Goal: Information Seeking & Learning: Find specific page/section

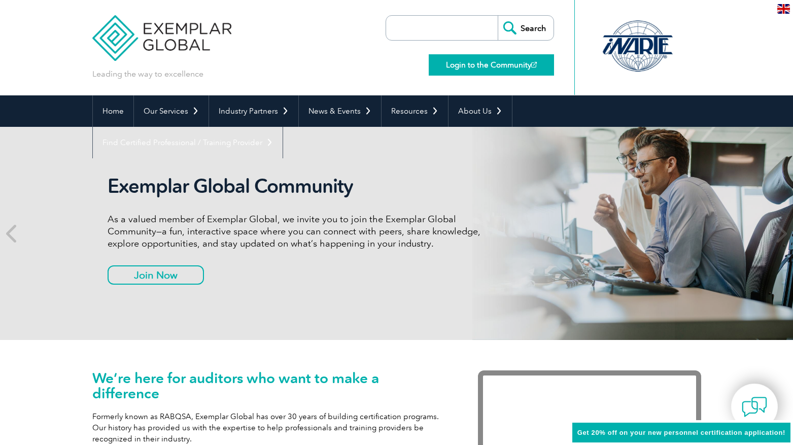
click at [467, 66] on link "Login to the Community" at bounding box center [491, 64] width 125 height 21
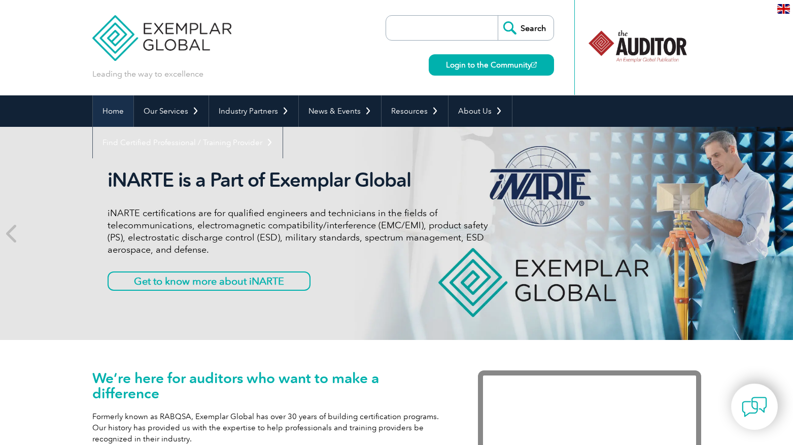
click at [123, 111] on link "Home" at bounding box center [113, 110] width 41 height 31
click at [115, 111] on link "Home" at bounding box center [113, 110] width 41 height 31
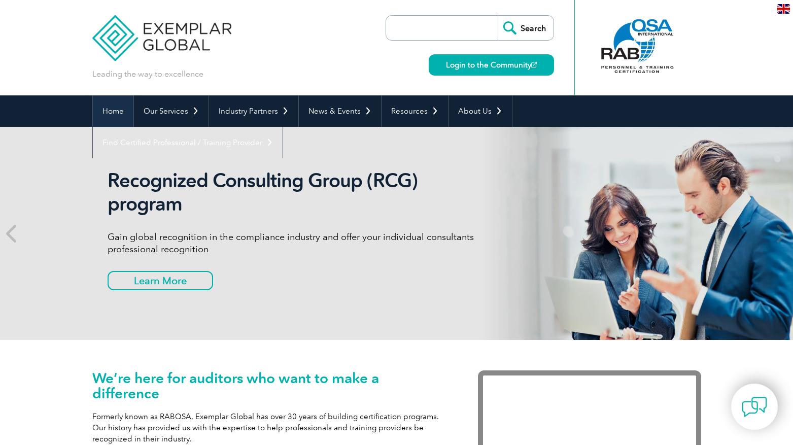
click at [116, 111] on link "Home" at bounding box center [113, 110] width 41 height 31
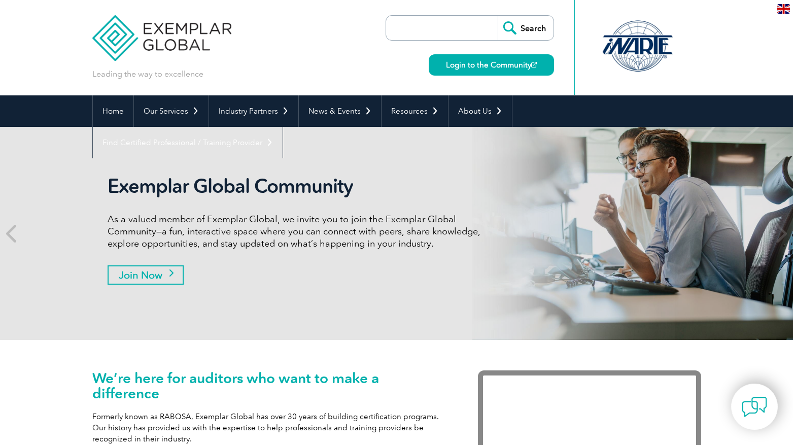
click at [145, 278] on link "Join Now" at bounding box center [146, 274] width 76 height 19
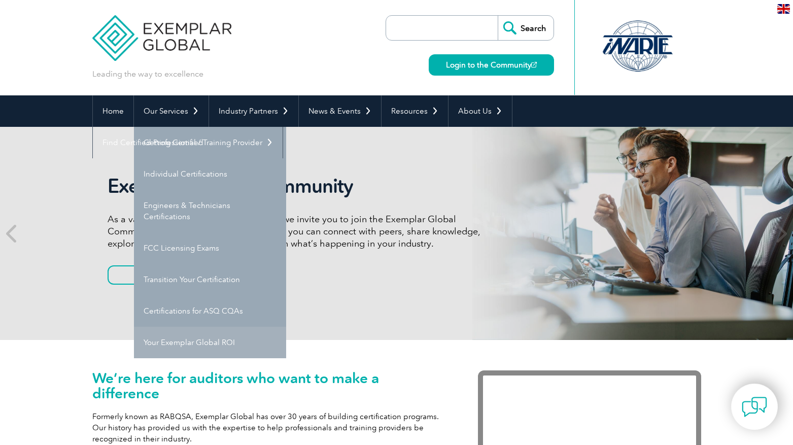
click at [194, 347] on link "Your Exemplar Global ROI" at bounding box center [210, 342] width 152 height 31
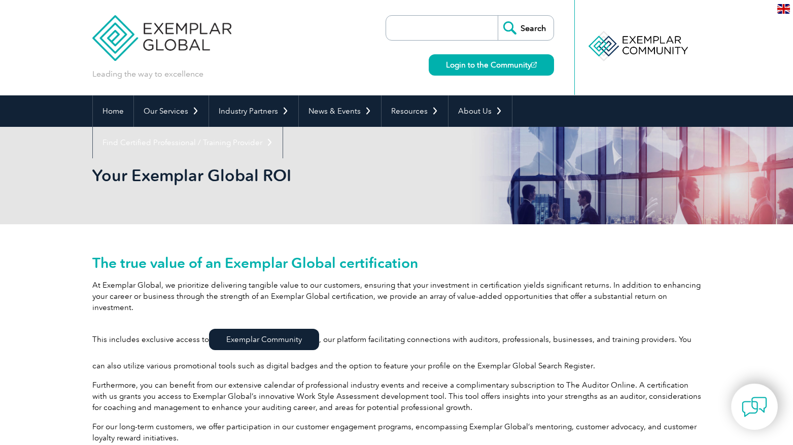
drag, startPoint x: 407, startPoint y: 21, endPoint x: 419, endPoint y: 23, distance: 12.3
click at [407, 21] on input "search" at bounding box center [444, 28] width 107 height 24
type input "invoices"
click at [525, 28] on input "Search" at bounding box center [526, 28] width 56 height 24
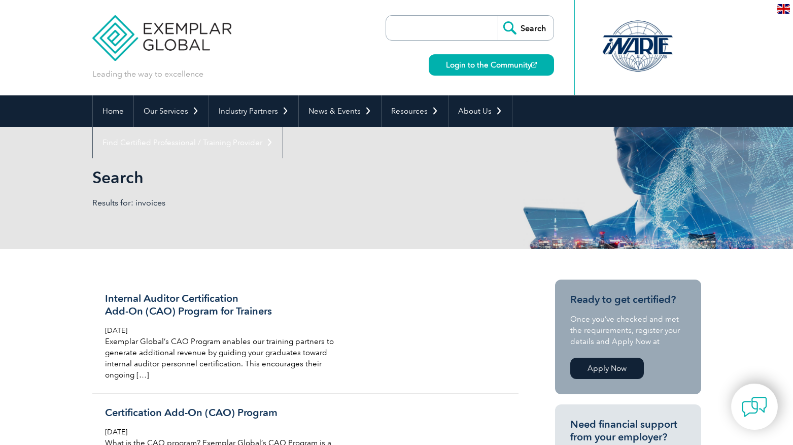
click at [646, 38] on div at bounding box center [637, 46] width 101 height 56
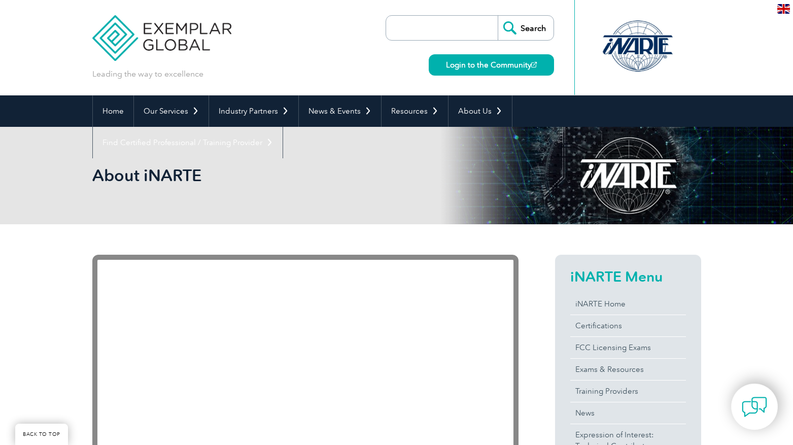
scroll to position [213, 0]
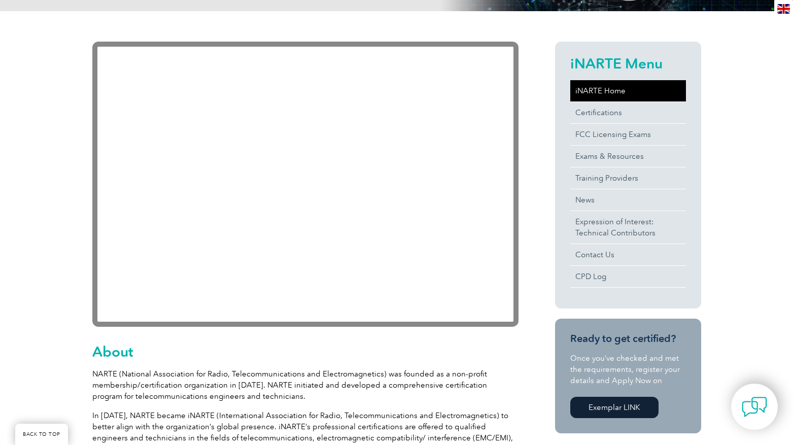
click at [605, 91] on link "iNARTE Home" at bounding box center [628, 90] width 116 height 21
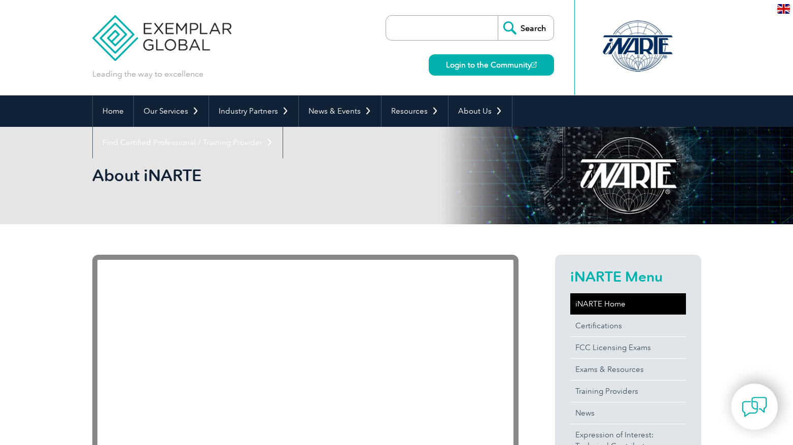
click at [592, 312] on link "iNARTE Home" at bounding box center [628, 303] width 116 height 21
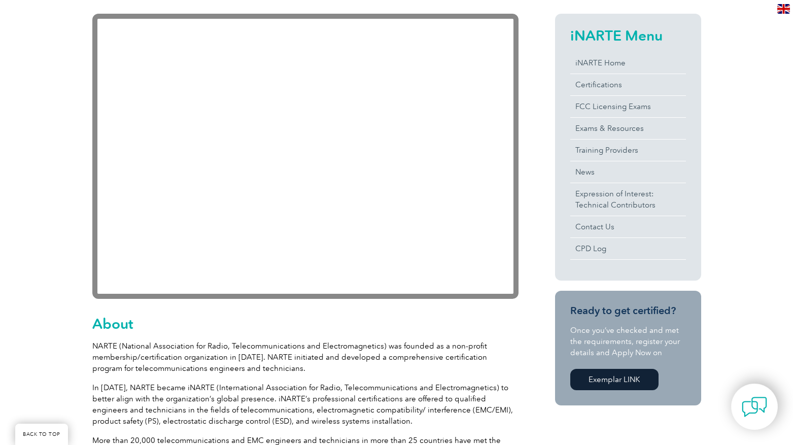
scroll to position [290, 0]
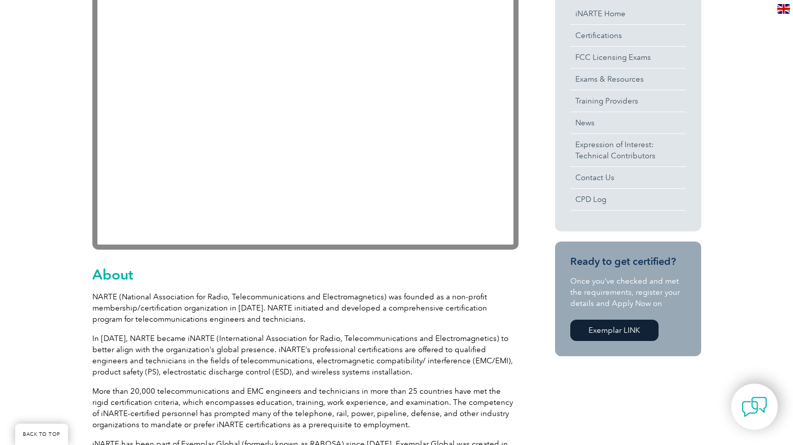
click at [597, 329] on link "Exemplar LINK" at bounding box center [614, 330] width 88 height 21
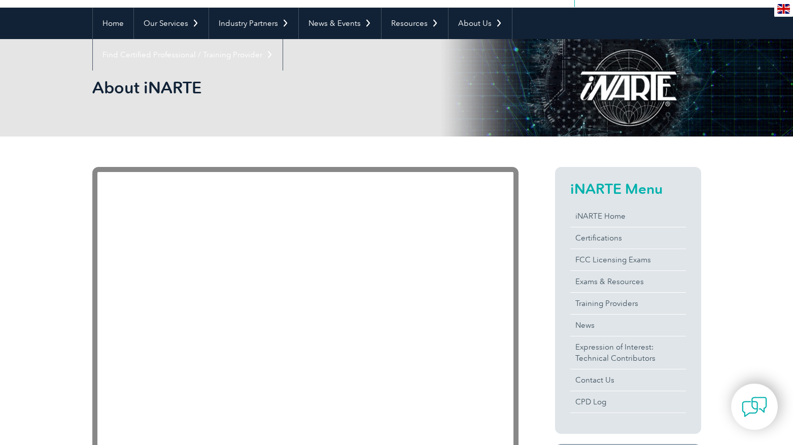
scroll to position [0, 0]
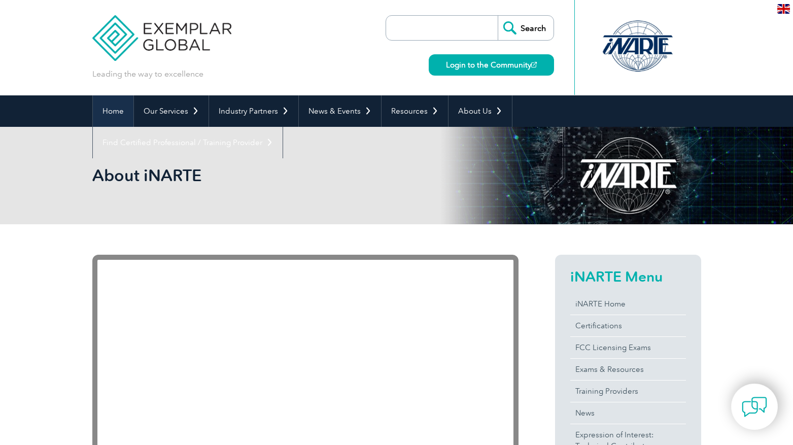
click at [112, 112] on link "Home" at bounding box center [113, 110] width 41 height 31
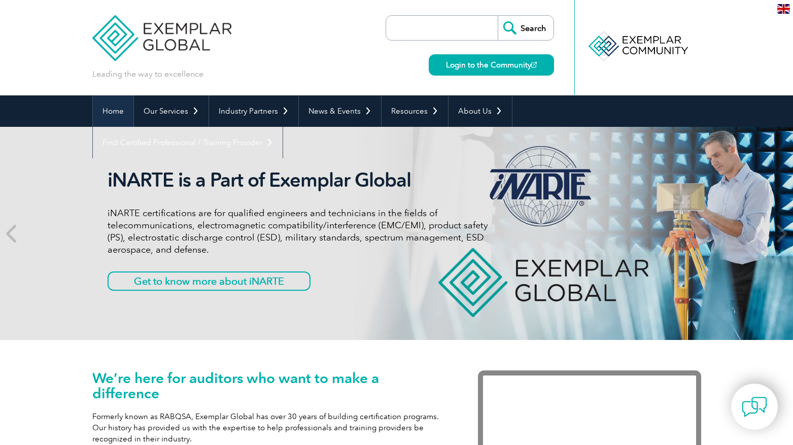
click at [107, 115] on link "Home" at bounding box center [113, 110] width 41 height 31
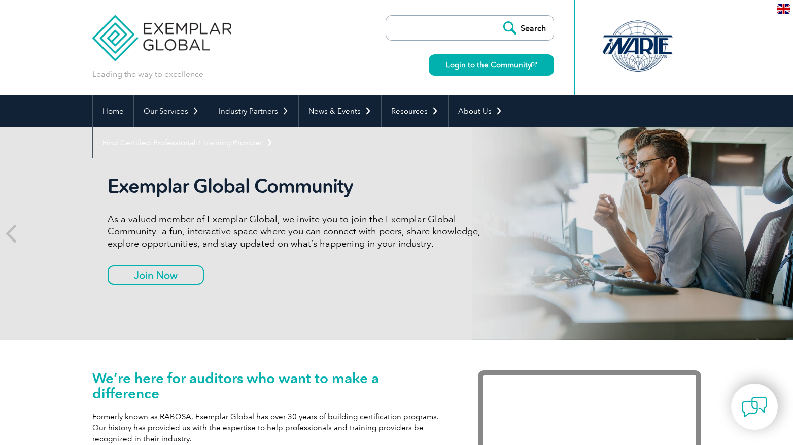
click at [107, 115] on link "Home" at bounding box center [113, 110] width 41 height 31
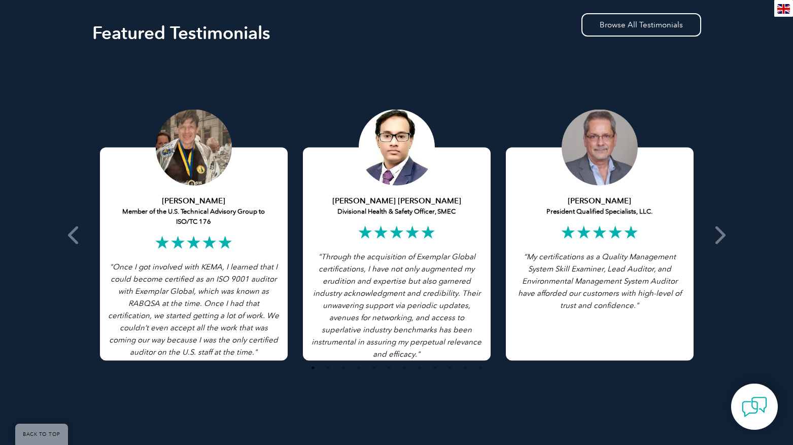
scroll to position [2334, 0]
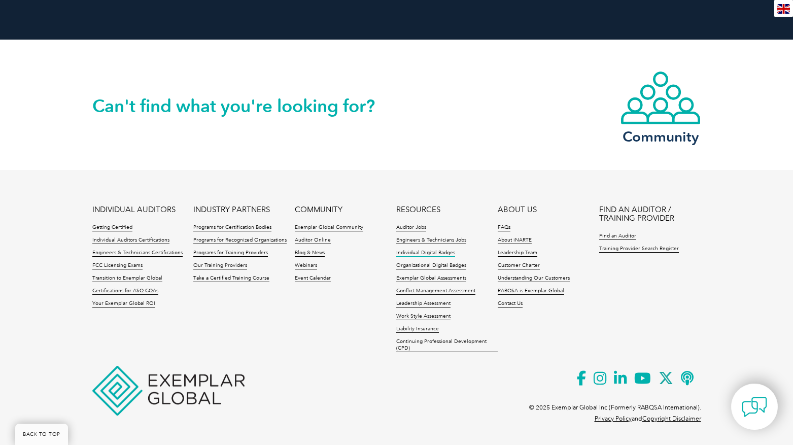
click at [408, 252] on link "Individual Digital Badges" at bounding box center [425, 253] width 59 height 7
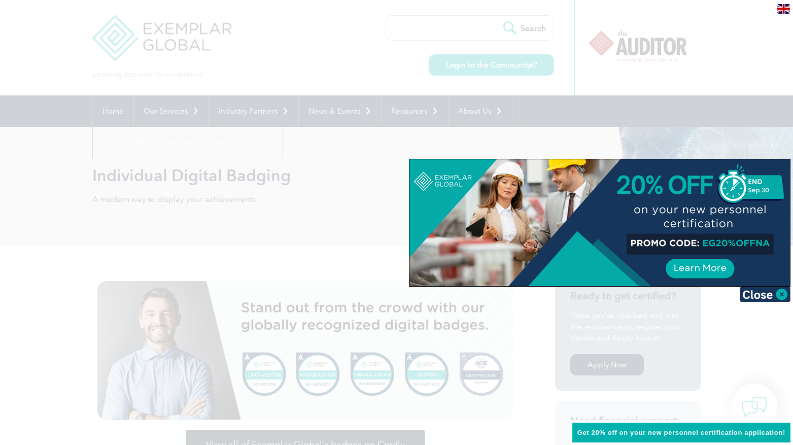
click at [125, 35] on div at bounding box center [396, 222] width 793 height 445
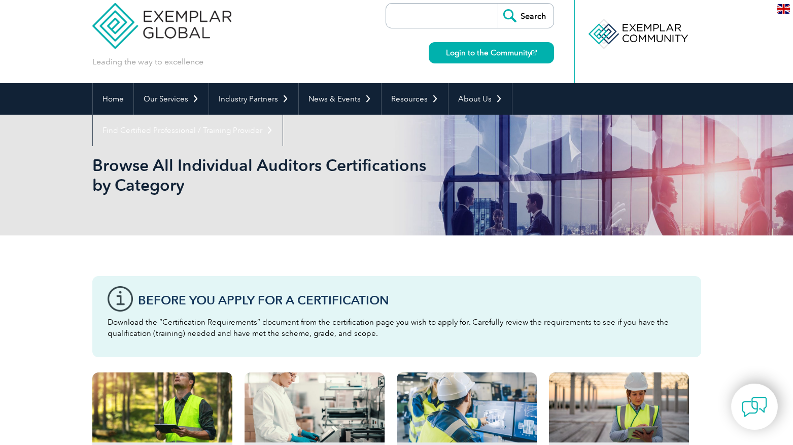
scroll to position [10, 0]
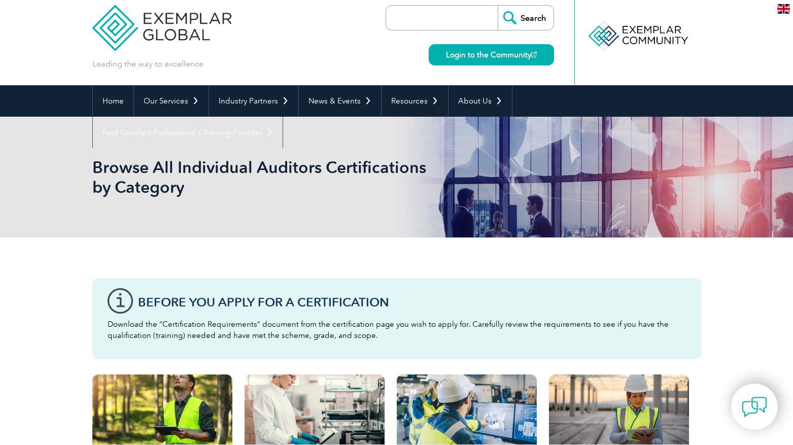
click at [435, 26] on input "search" at bounding box center [444, 18] width 107 height 24
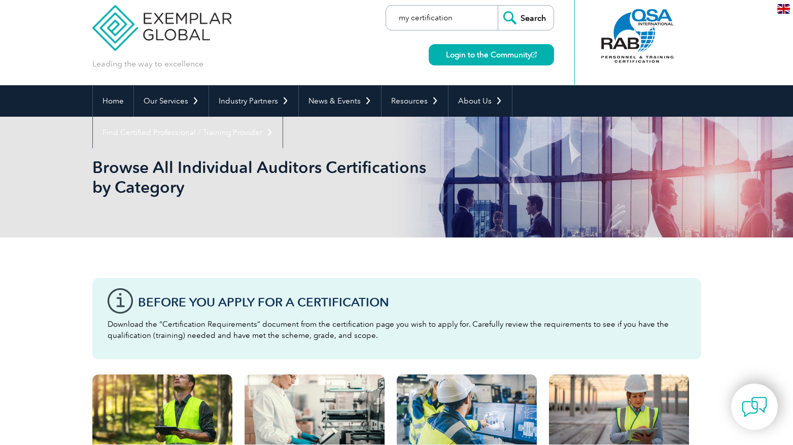
type input "my certification"
click at [525, 18] on input "Search" at bounding box center [526, 18] width 56 height 24
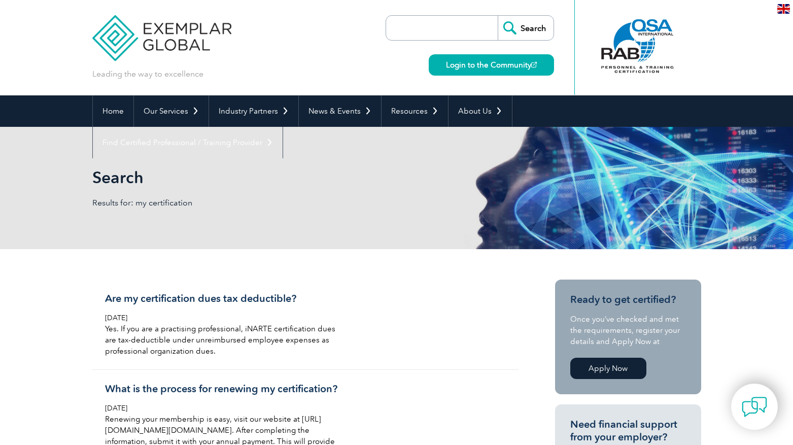
click at [434, 31] on input "search" at bounding box center [444, 28] width 107 height 24
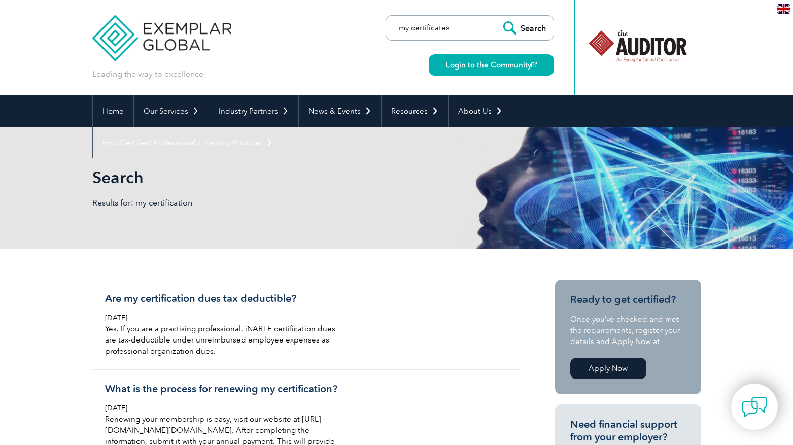
type input "my certificates"
click at [525, 28] on input "Search" at bounding box center [526, 28] width 56 height 24
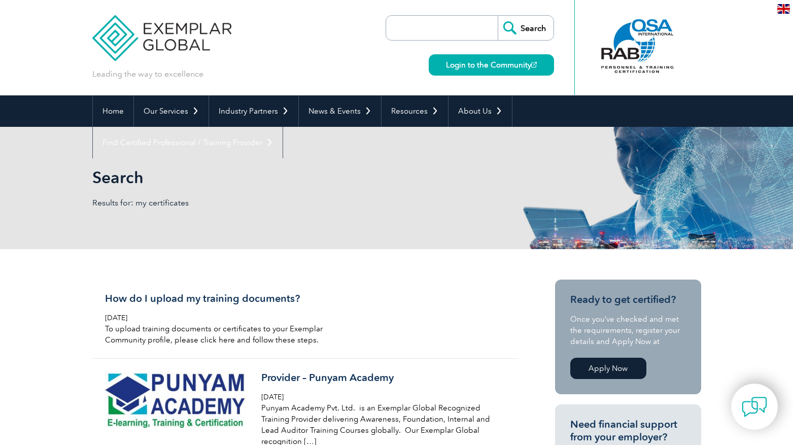
click at [447, 29] on input "search" at bounding box center [444, 28] width 107 height 24
type input "how to access my certificates?"
click at [525, 28] on input "Search" at bounding box center [526, 28] width 56 height 24
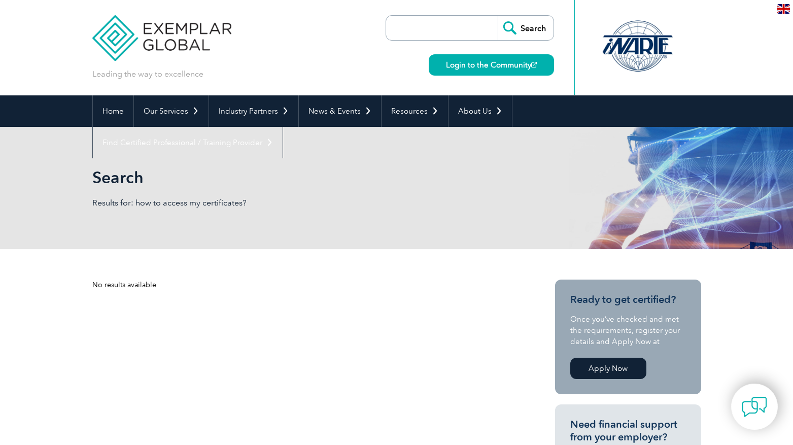
click at [429, 32] on input "search" at bounding box center [444, 28] width 107 height 24
click at [779, 9] on img at bounding box center [784, 9] width 13 height 10
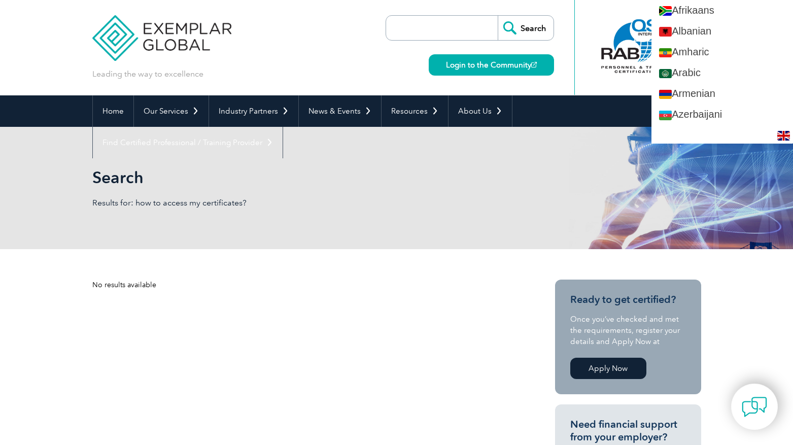
click at [113, 80] on div "Leading the way to excellence Search" at bounding box center [396, 47] width 609 height 95
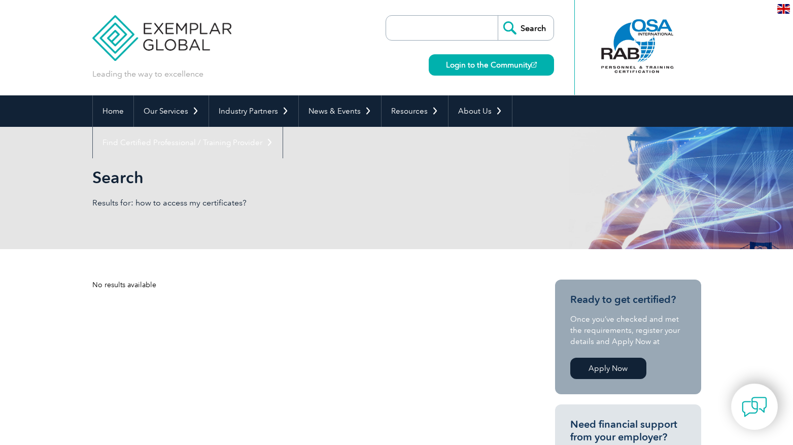
click at [102, 32] on img at bounding box center [162, 30] width 140 height 61
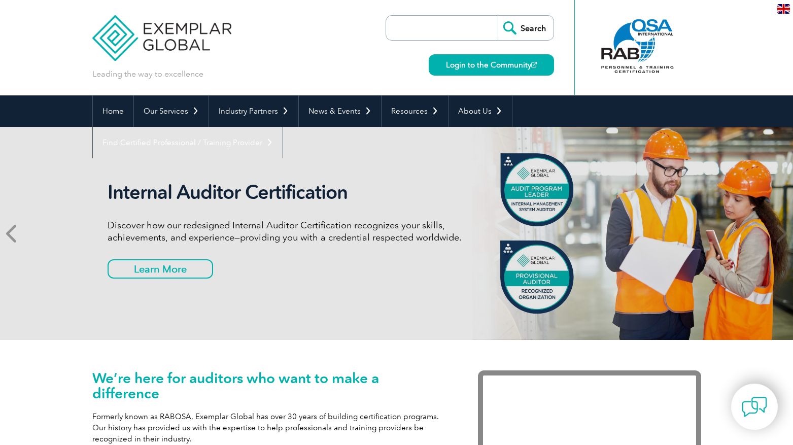
click at [15, 233] on icon at bounding box center [12, 233] width 13 height 0
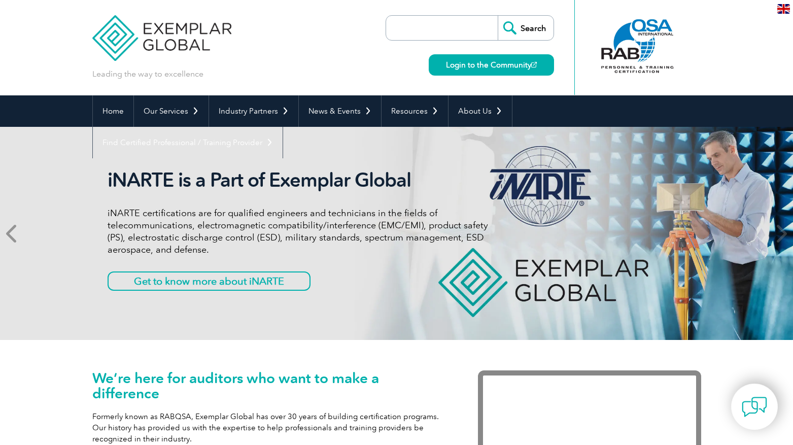
click at [15, 233] on icon at bounding box center [12, 233] width 13 height 0
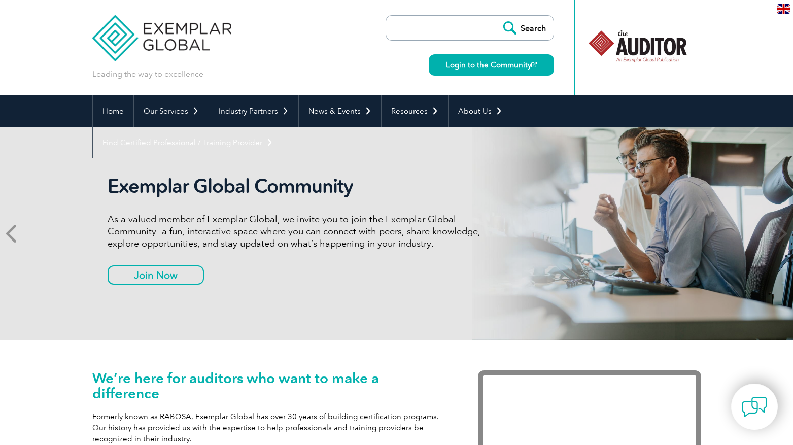
click at [15, 233] on icon at bounding box center [12, 233] width 13 height 0
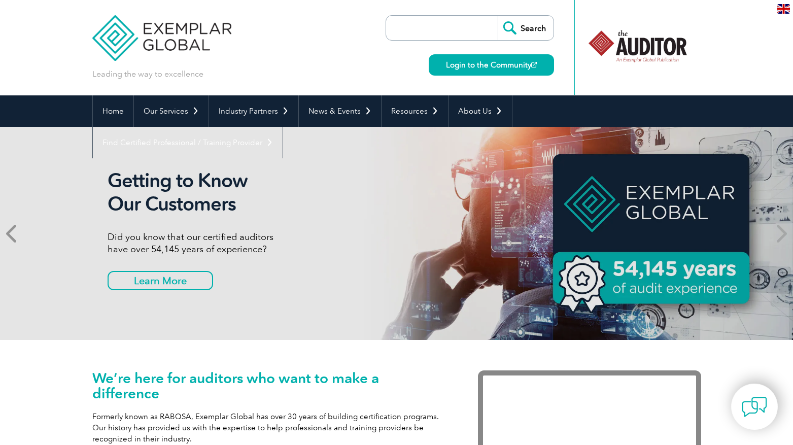
click at [10, 233] on icon at bounding box center [12, 233] width 13 height 0
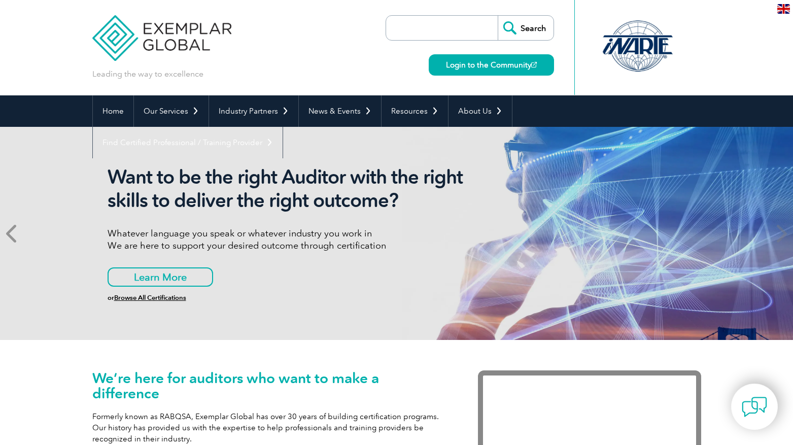
click at [10, 233] on icon at bounding box center [12, 233] width 13 height 0
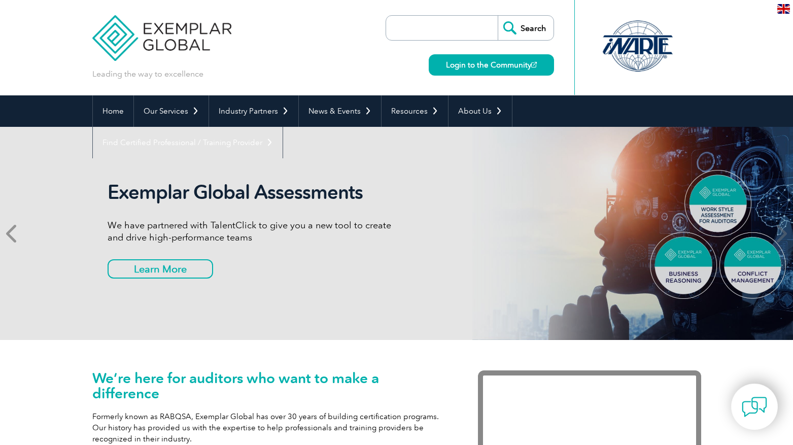
click at [10, 233] on icon at bounding box center [12, 233] width 13 height 0
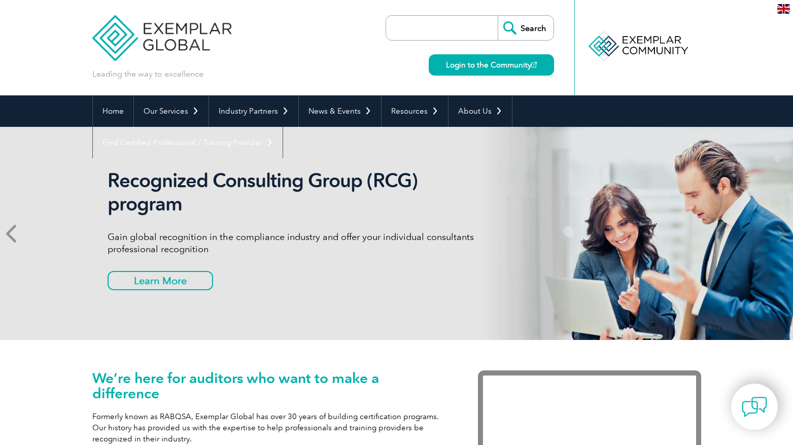
click at [10, 233] on icon at bounding box center [12, 233] width 13 height 0
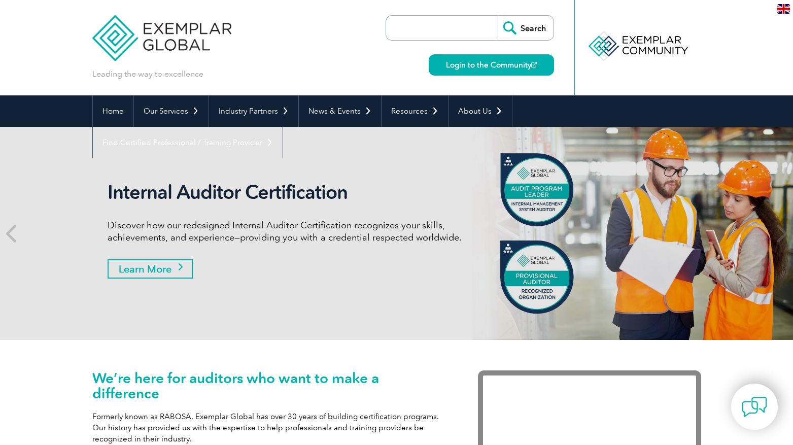
click at [145, 274] on link "Learn More" at bounding box center [150, 268] width 85 height 19
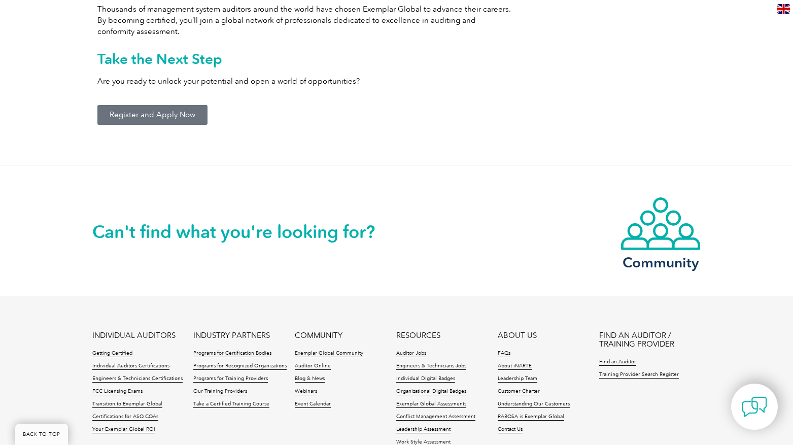
scroll to position [1349, 0]
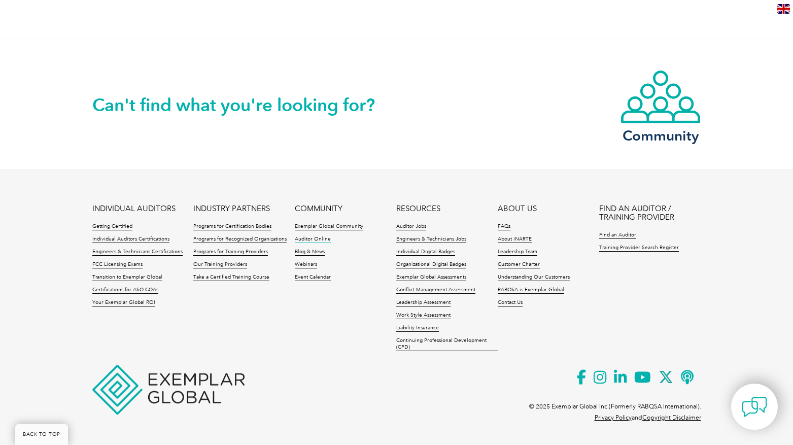
click at [320, 238] on link "Auditor Online" at bounding box center [313, 239] width 36 height 7
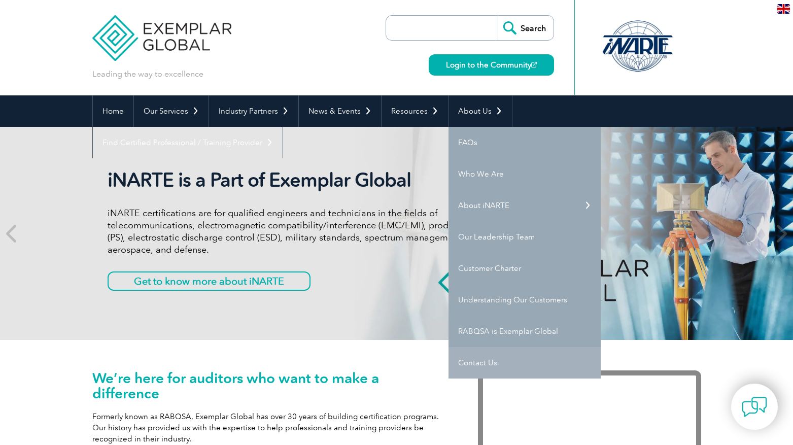
click at [481, 368] on link "Contact Us" at bounding box center [525, 362] width 152 height 31
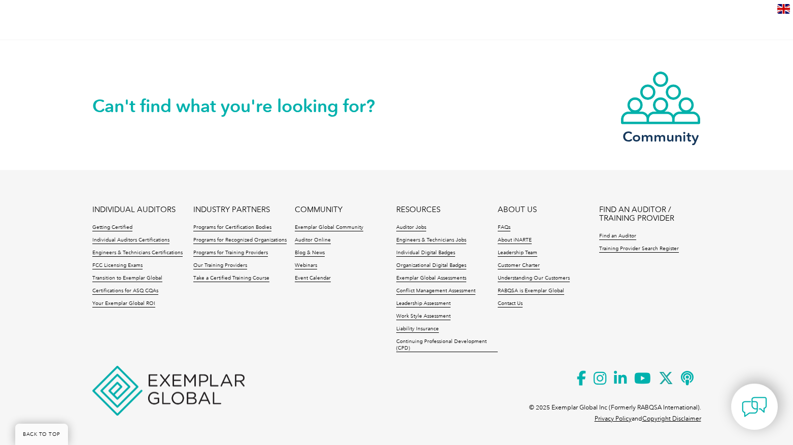
scroll to position [868, 0]
click at [110, 305] on link "Your Exemplar Global ROI" at bounding box center [123, 303] width 63 height 7
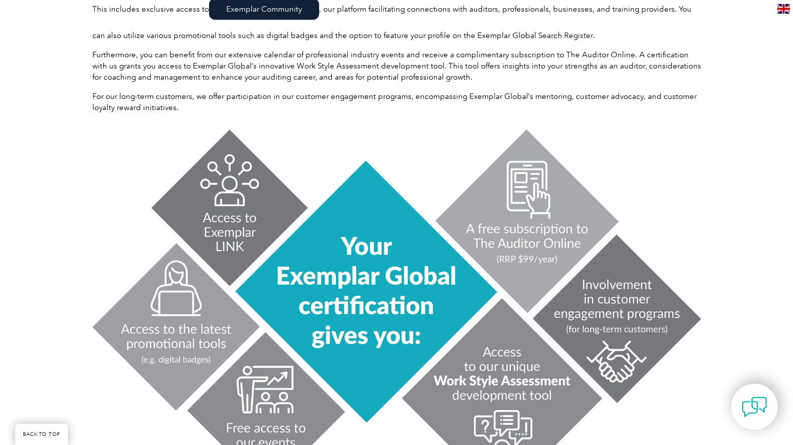
scroll to position [22, 0]
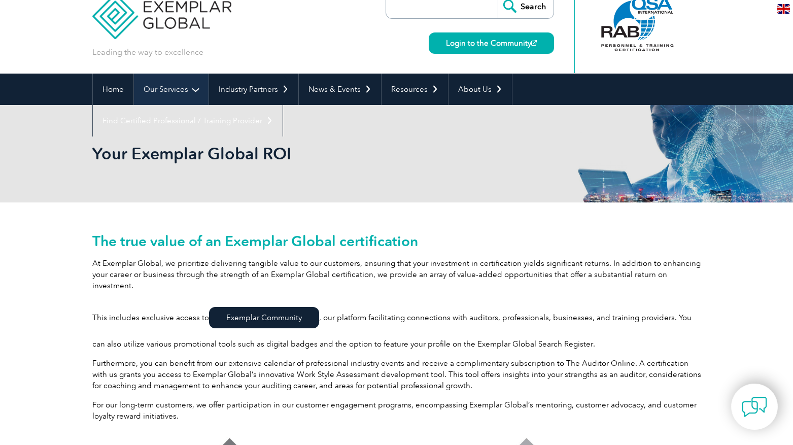
click at [174, 85] on link "Our Services" at bounding box center [171, 89] width 75 height 31
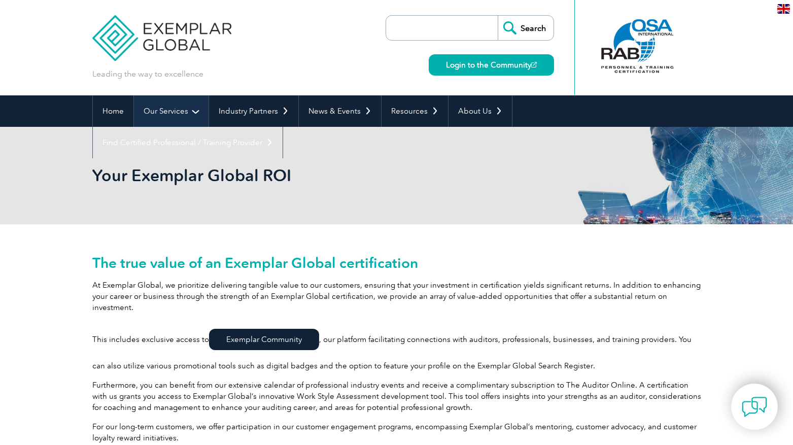
click at [176, 114] on link "Our Services" at bounding box center [171, 110] width 75 height 31
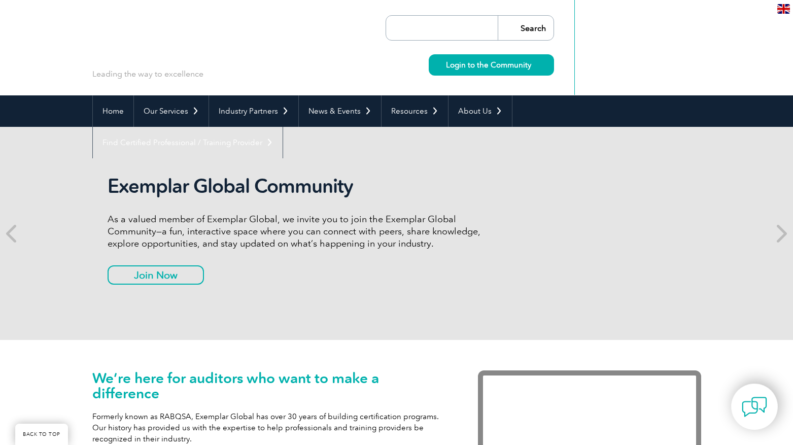
scroll to position [2334, 0]
